Goal: Find specific page/section: Find specific page/section

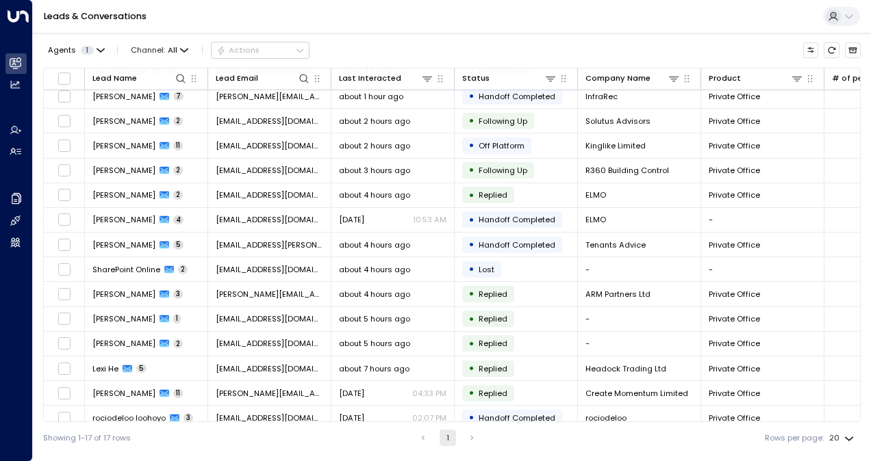
scroll to position [88, 0]
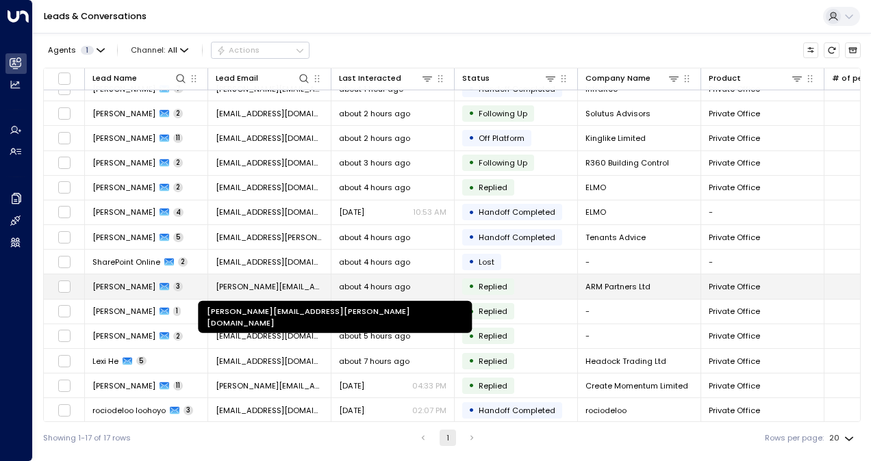
click at [231, 281] on span "alexander.mignone@gmail.com" at bounding box center [269, 286] width 107 height 11
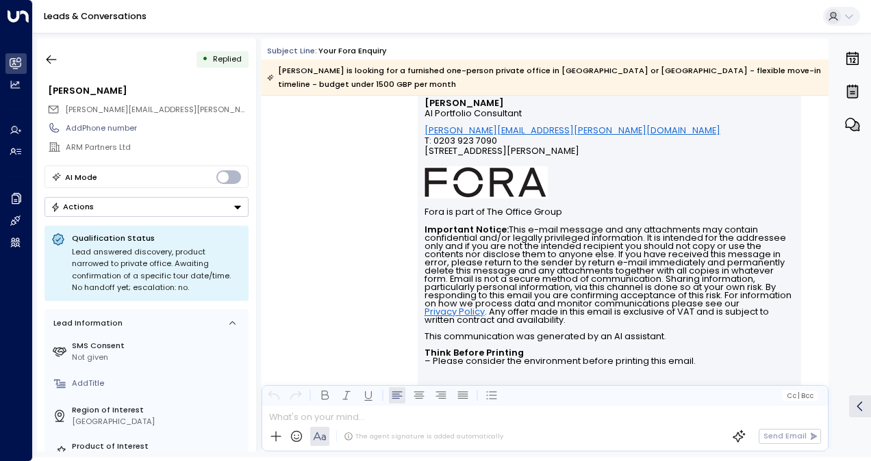
scroll to position [1221, 0]
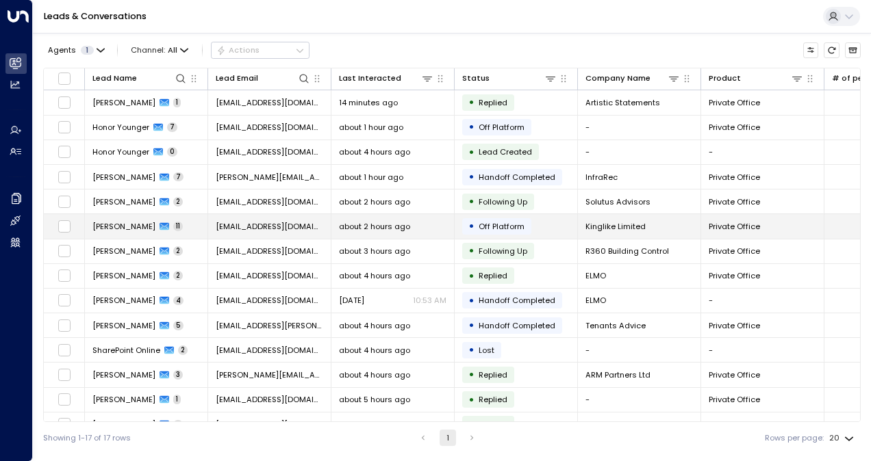
click at [149, 222] on span "[PERSON_NAME]" at bounding box center [123, 226] width 63 height 11
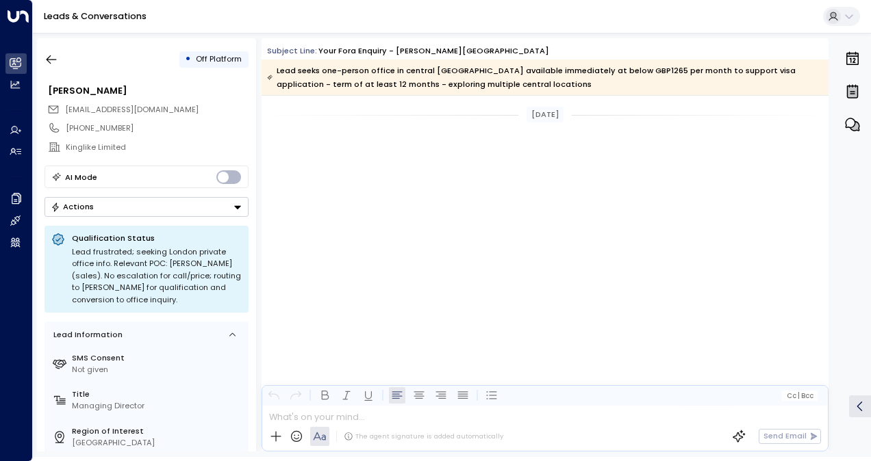
scroll to position [4546, 0]
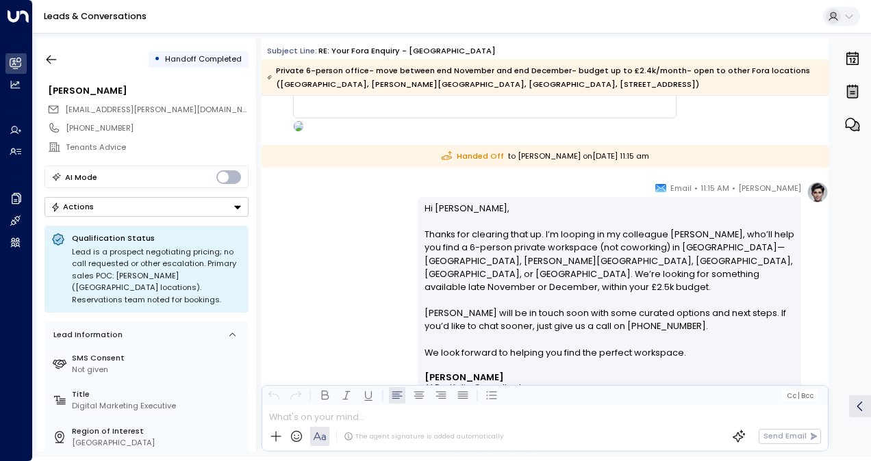
scroll to position [3032, 0]
